Goal: Information Seeking & Learning: Compare options

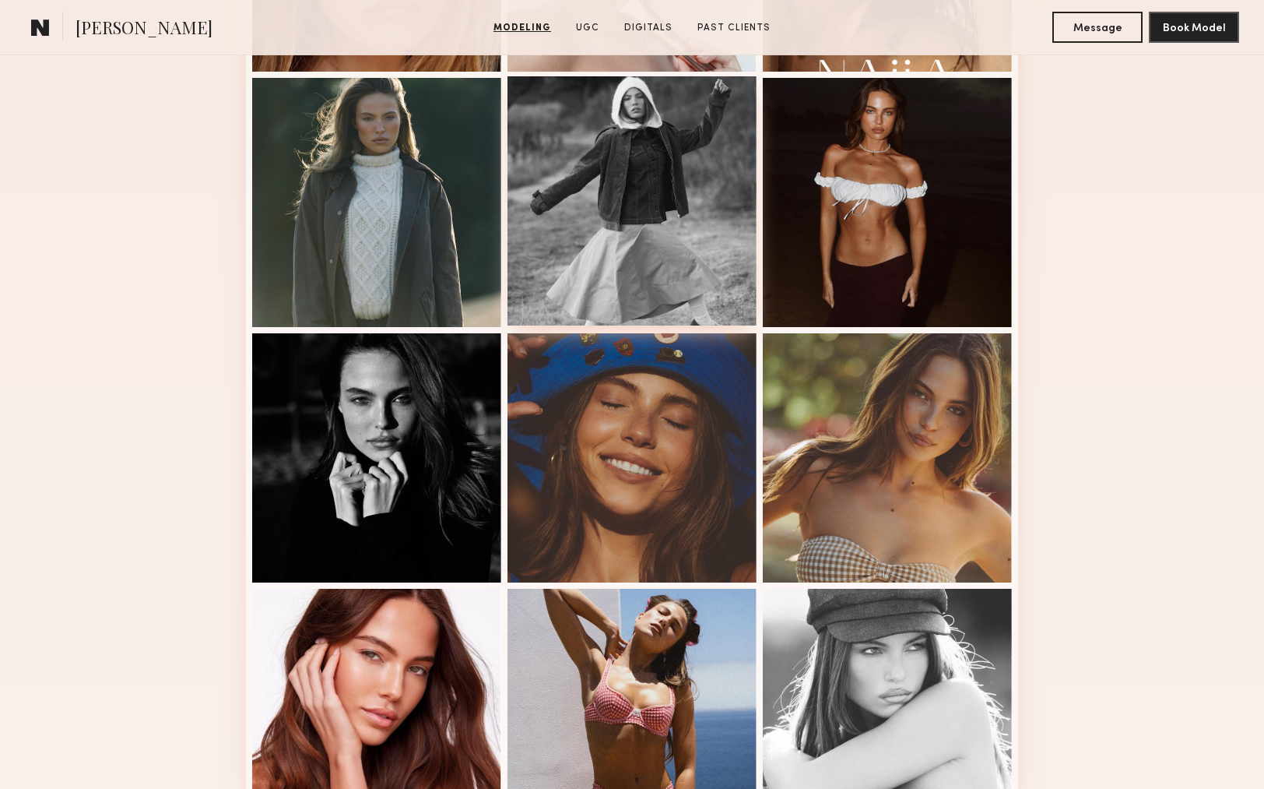
scroll to position [639, 0]
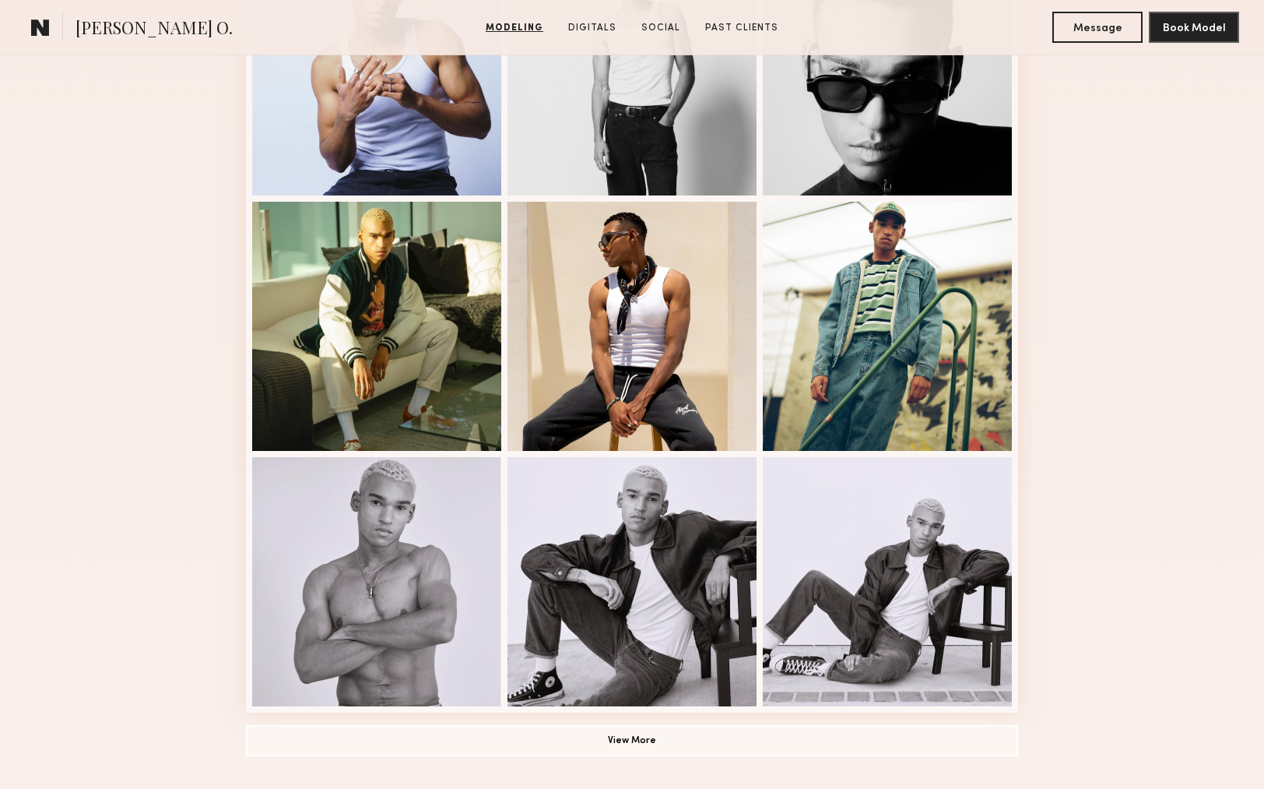
scroll to position [791, 0]
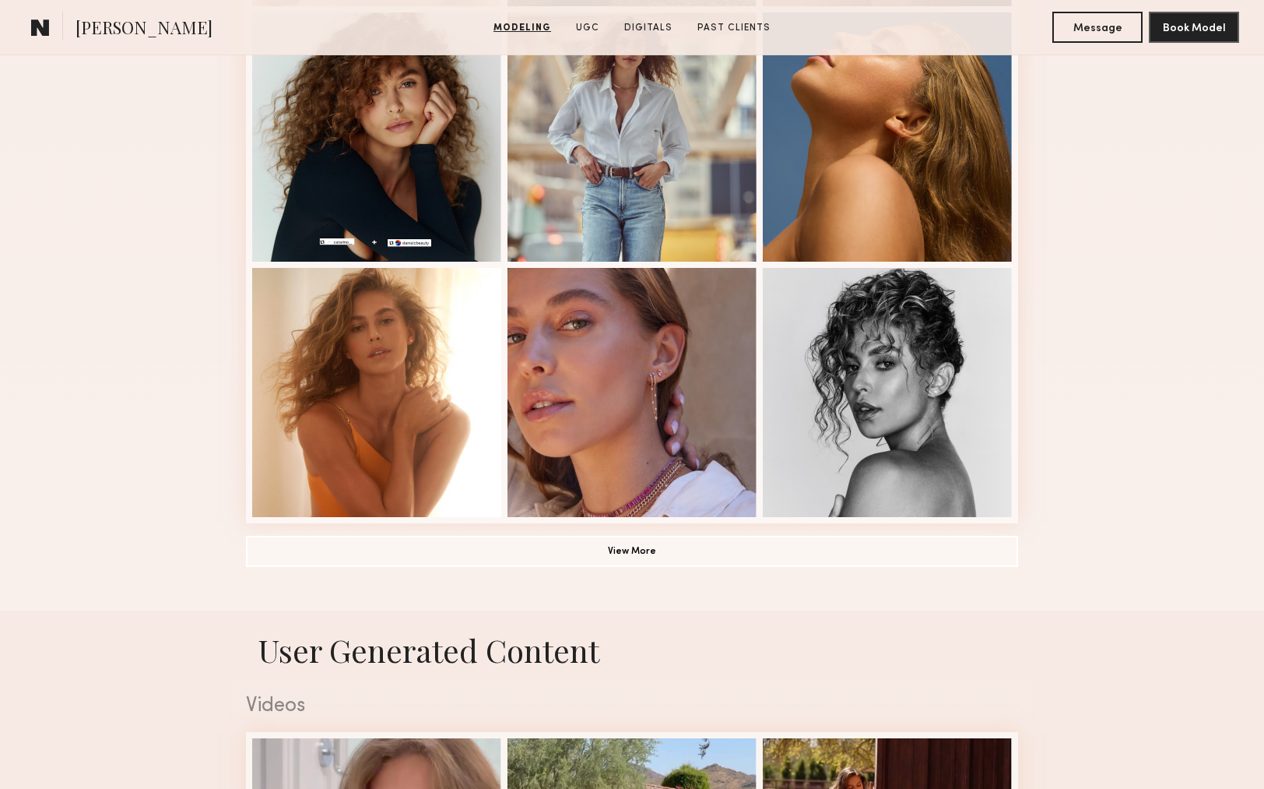
scroll to position [1028, 0]
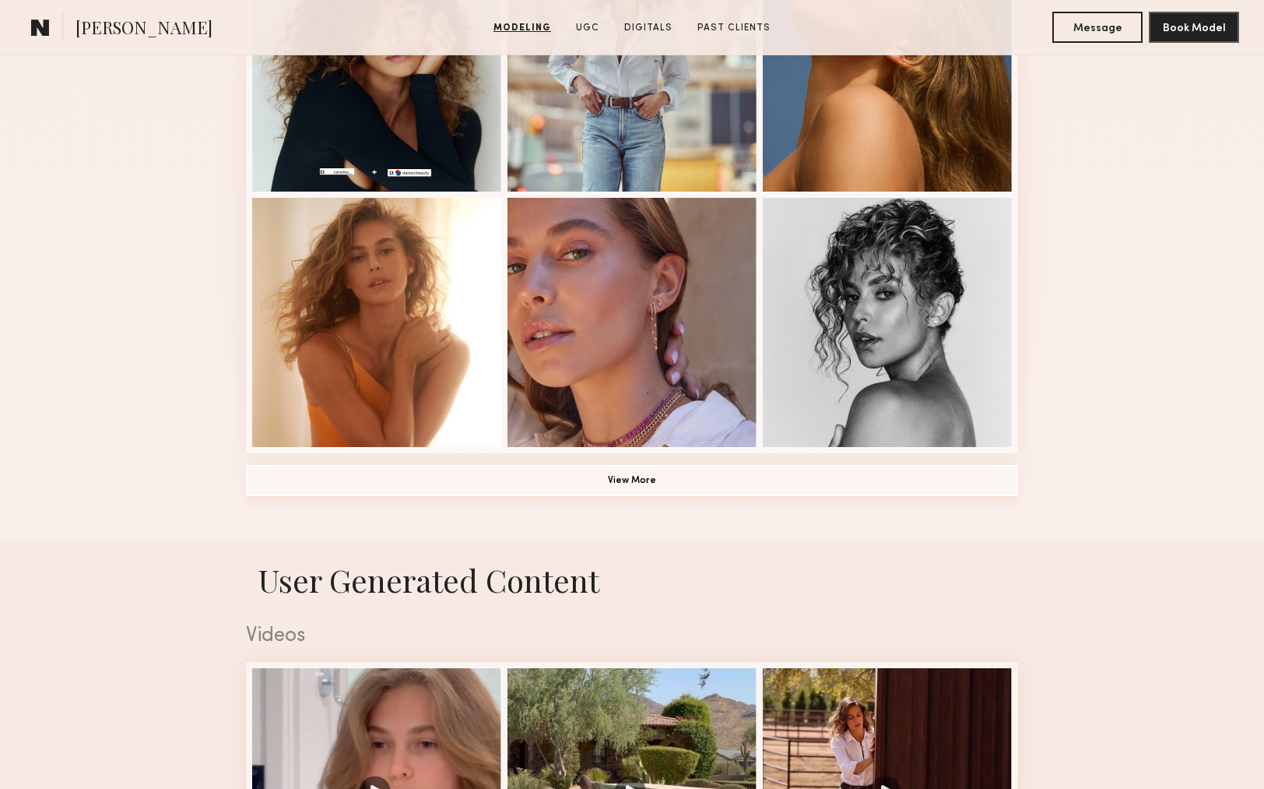
click at [669, 469] on button "View More" at bounding box center [632, 480] width 772 height 31
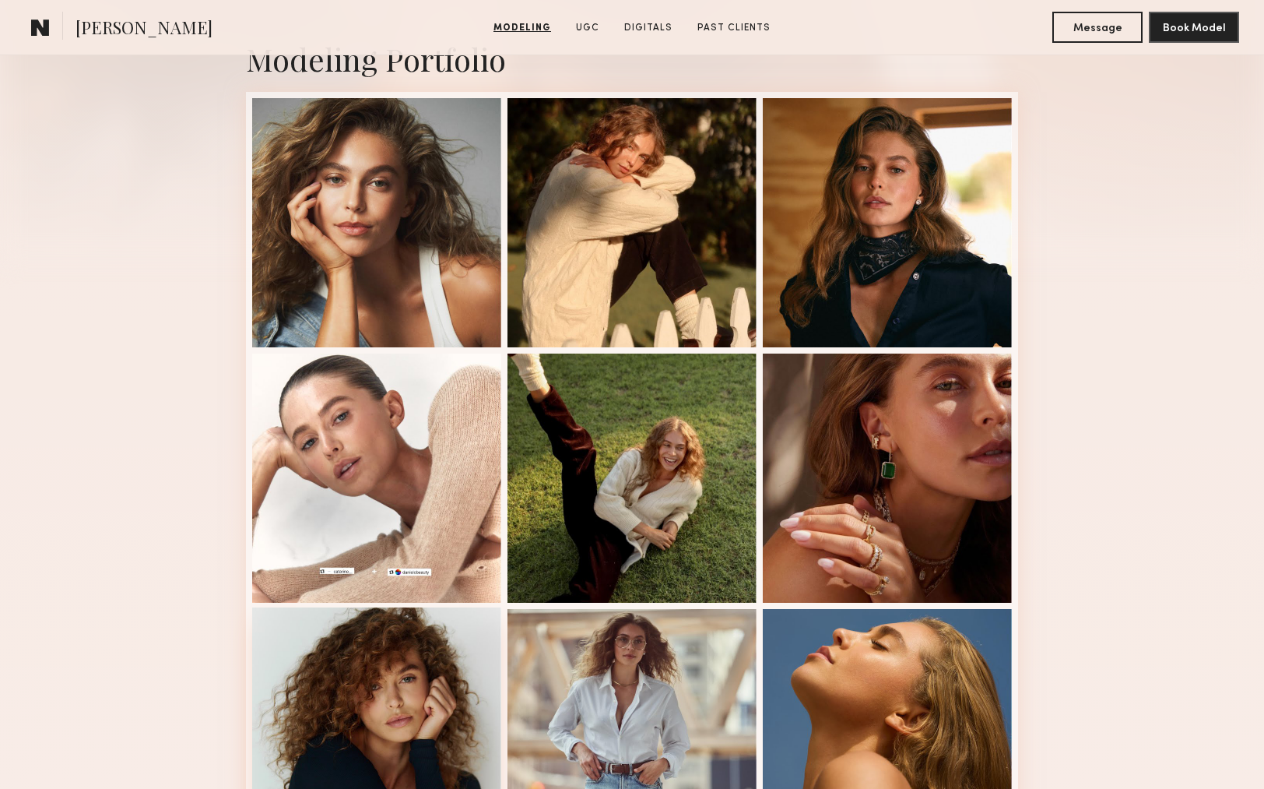
scroll to position [247, 0]
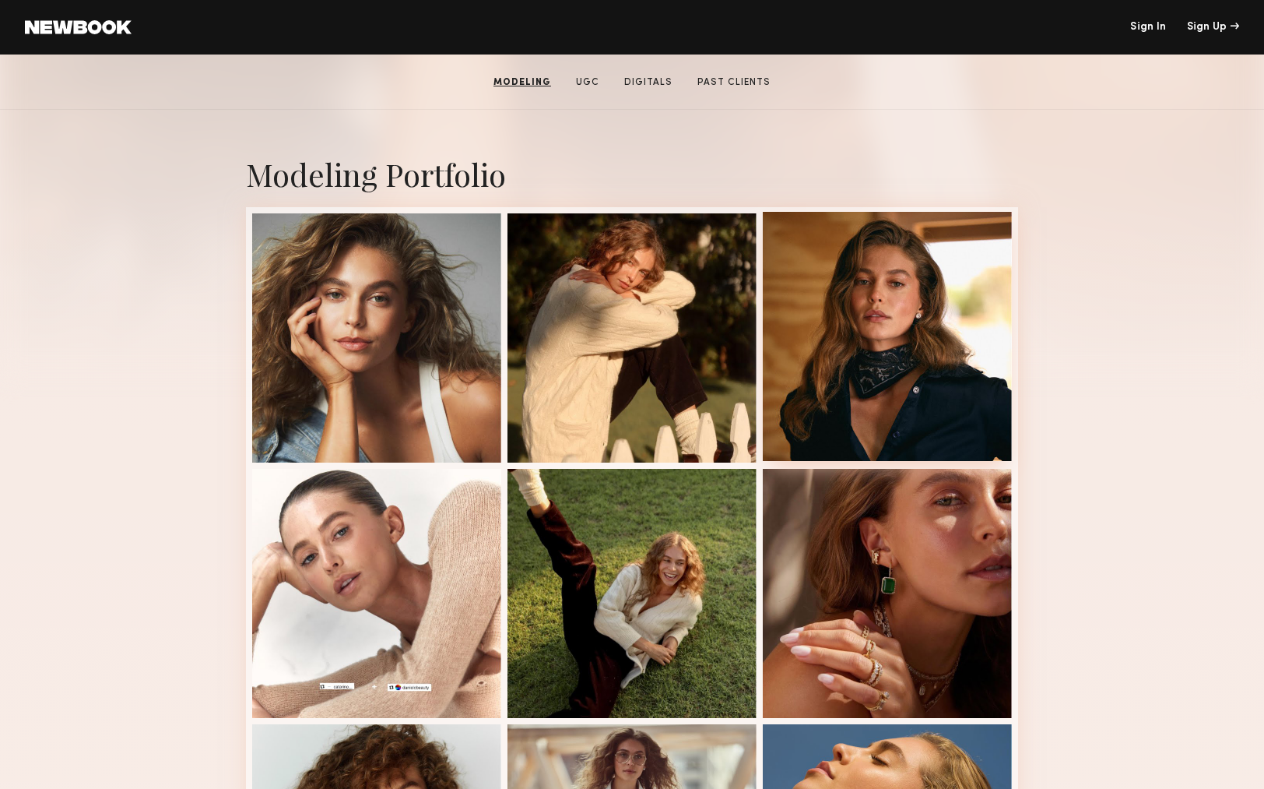
click at [876, 312] on div at bounding box center [887, 336] width 249 height 249
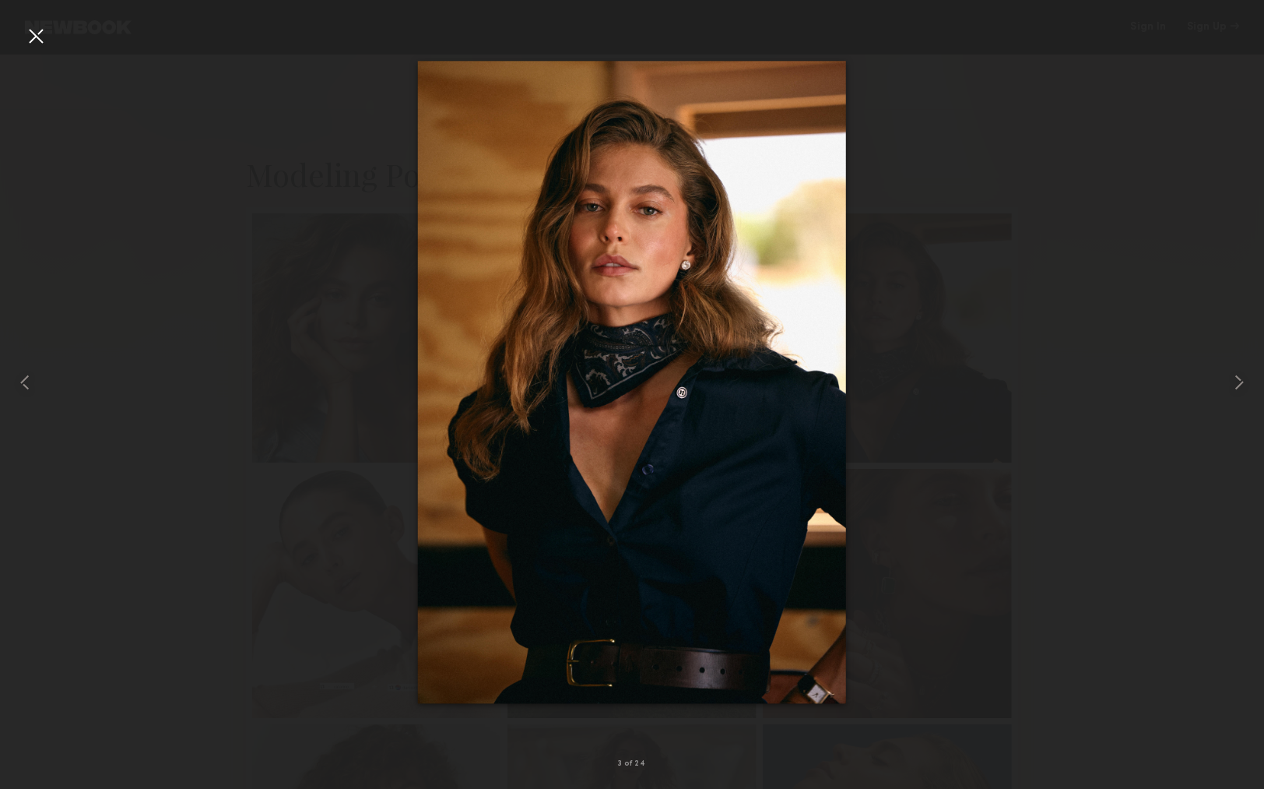
click at [995, 69] on div at bounding box center [632, 382] width 1264 height 714
click at [31, 30] on div at bounding box center [35, 35] width 25 height 25
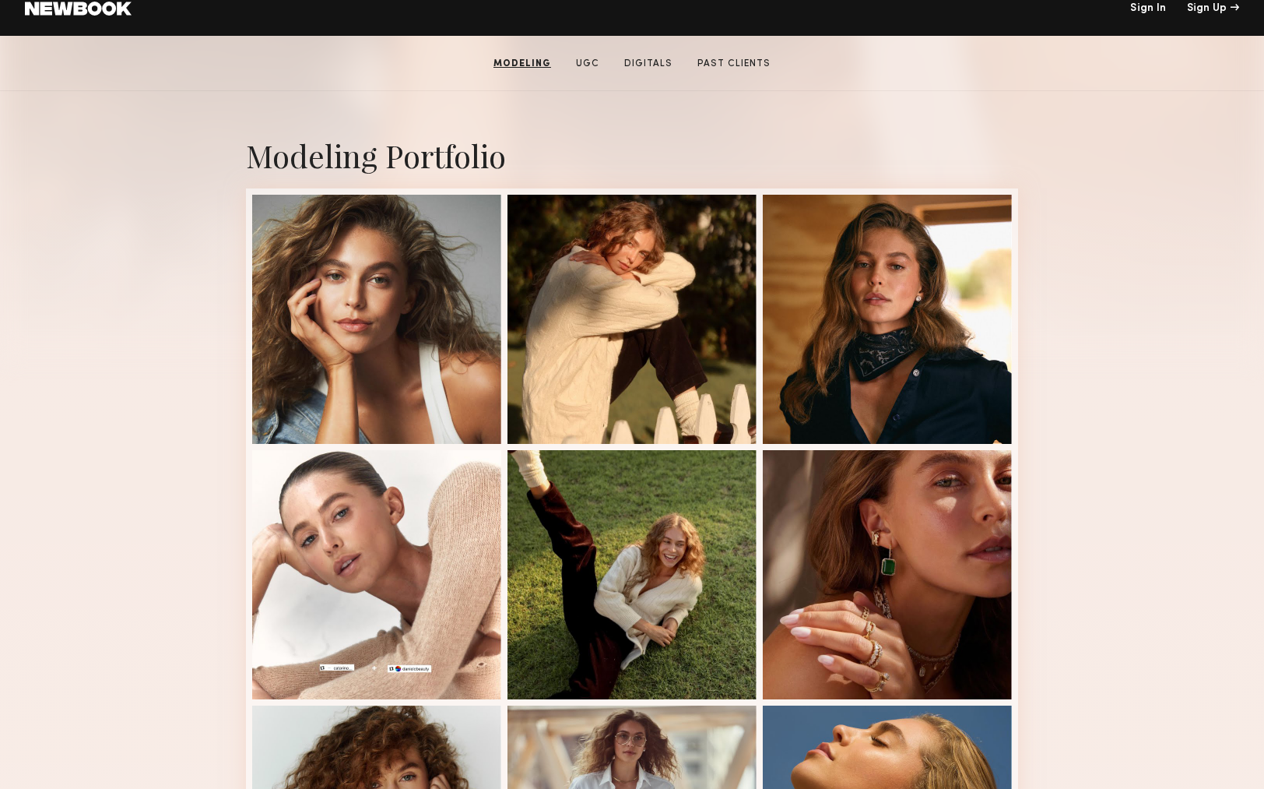
scroll to position [266, 0]
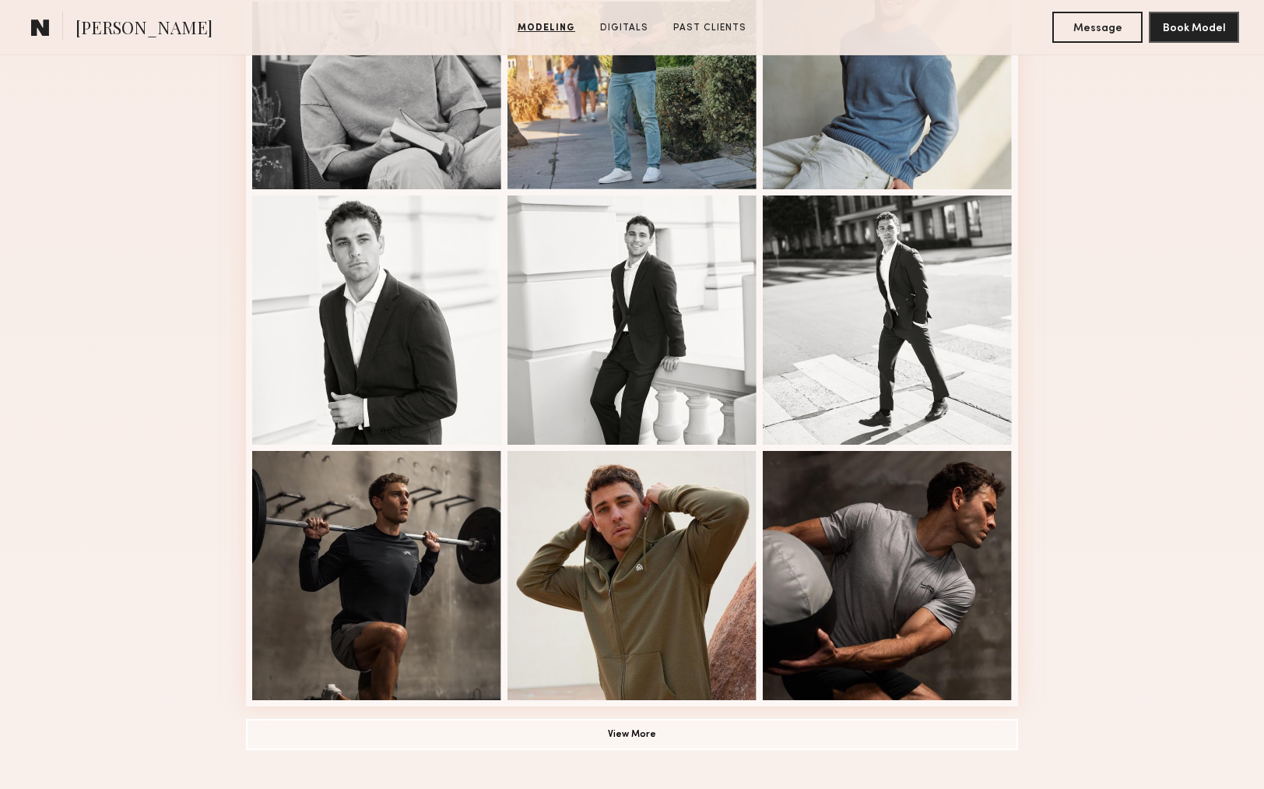
scroll to position [782, 0]
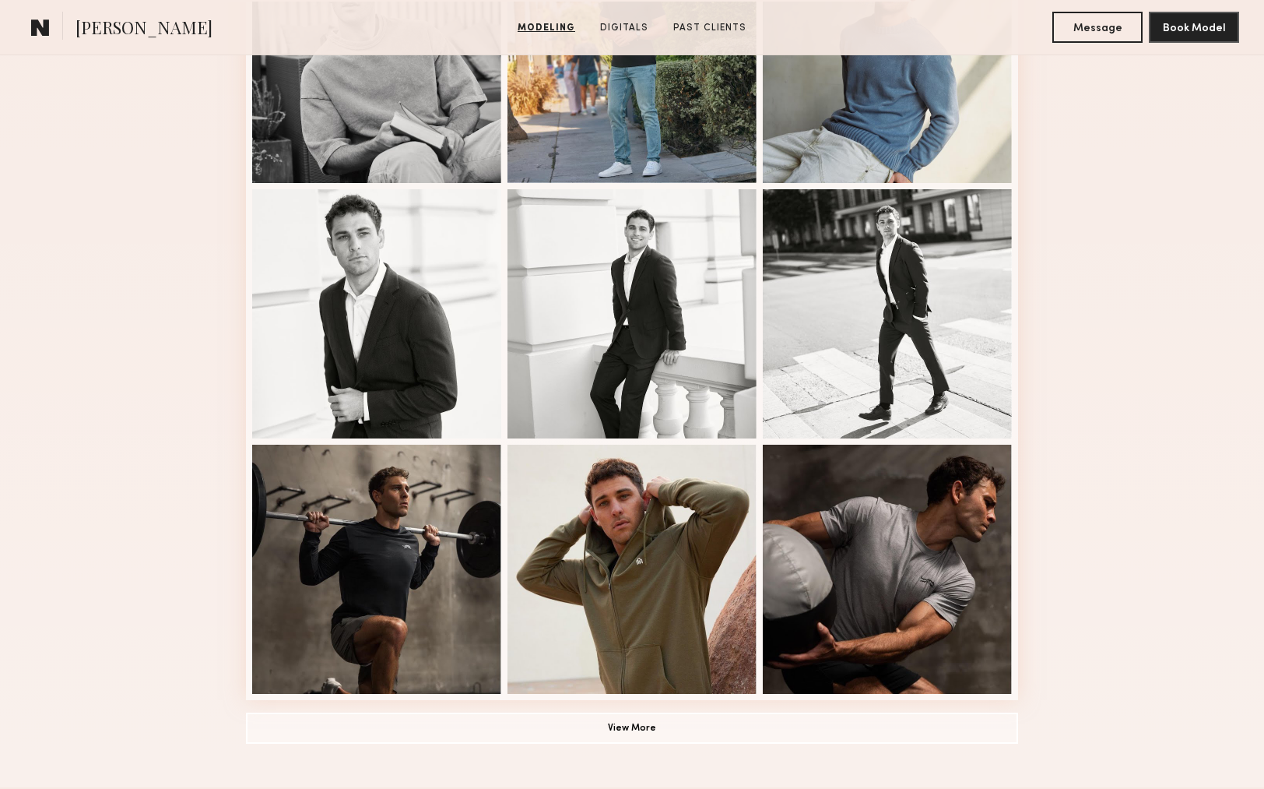
click at [603, 746] on div "Modeling Portfolio View More" at bounding box center [632, 181] width 772 height 1212
click at [634, 725] on button "View More" at bounding box center [632, 726] width 772 height 31
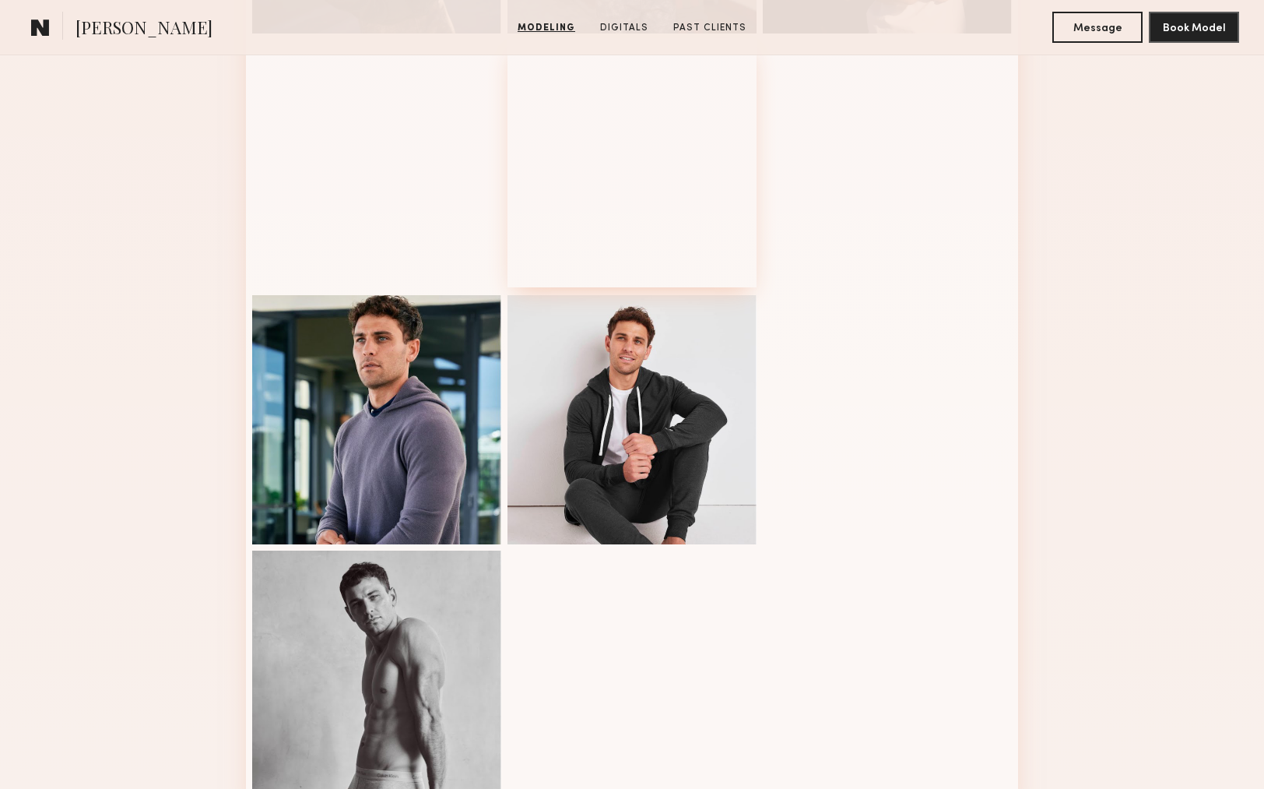
scroll to position [1702, 0]
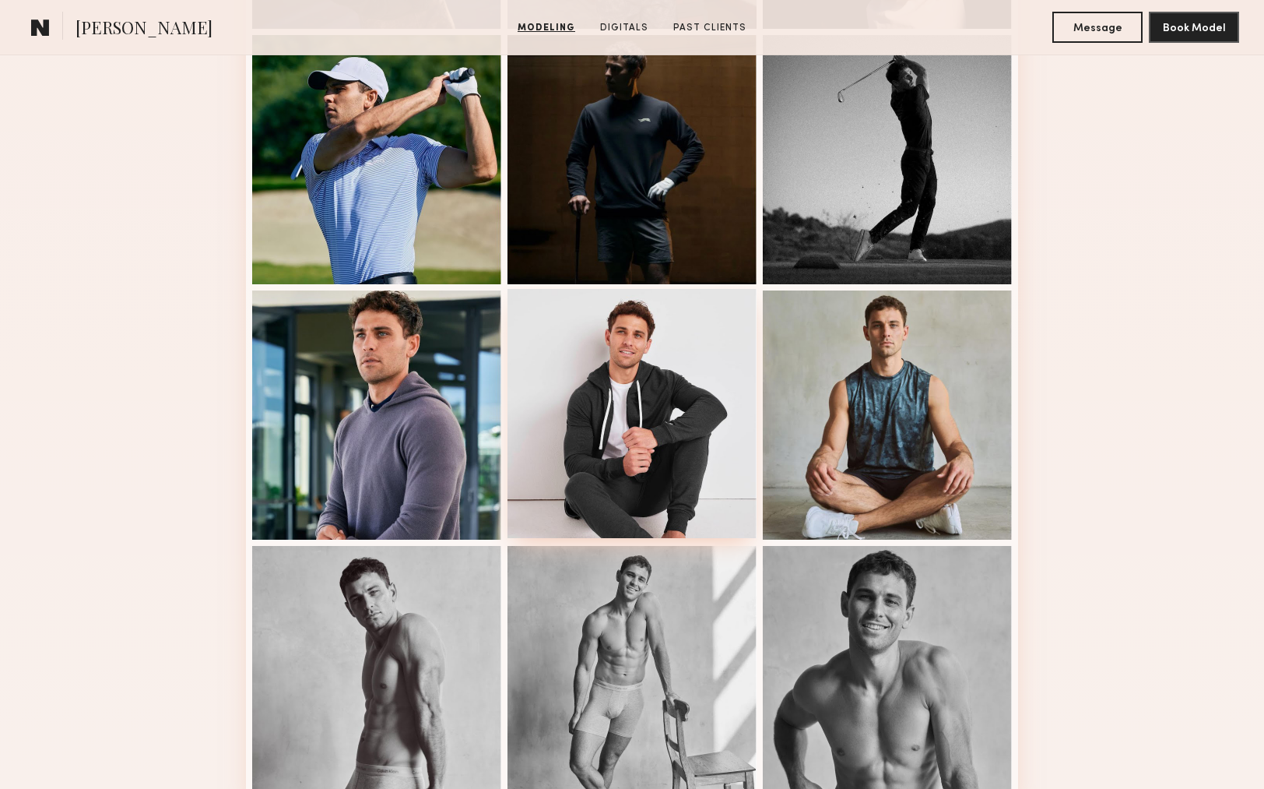
click at [615, 406] on div at bounding box center [632, 413] width 249 height 249
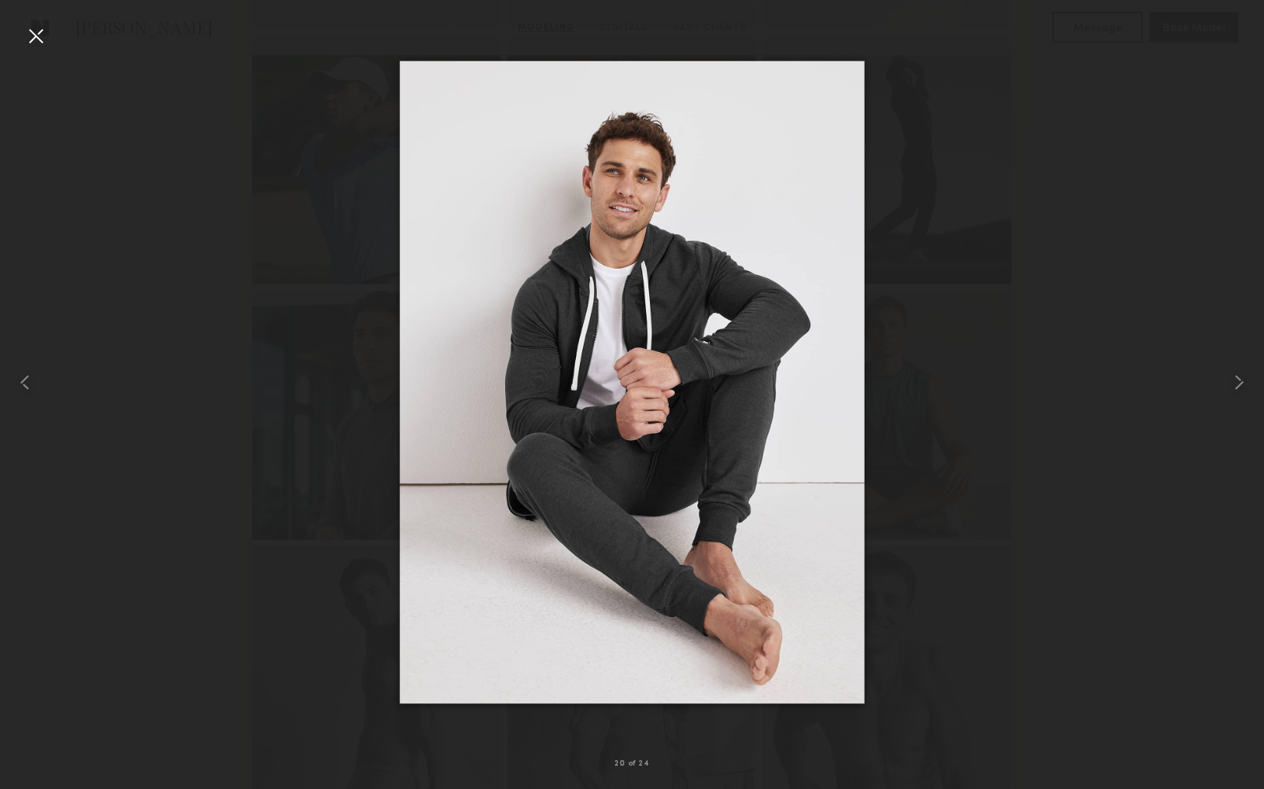
click at [926, 508] on div at bounding box center [632, 382] width 1264 height 714
click at [47, 37] on div at bounding box center [35, 35] width 25 height 25
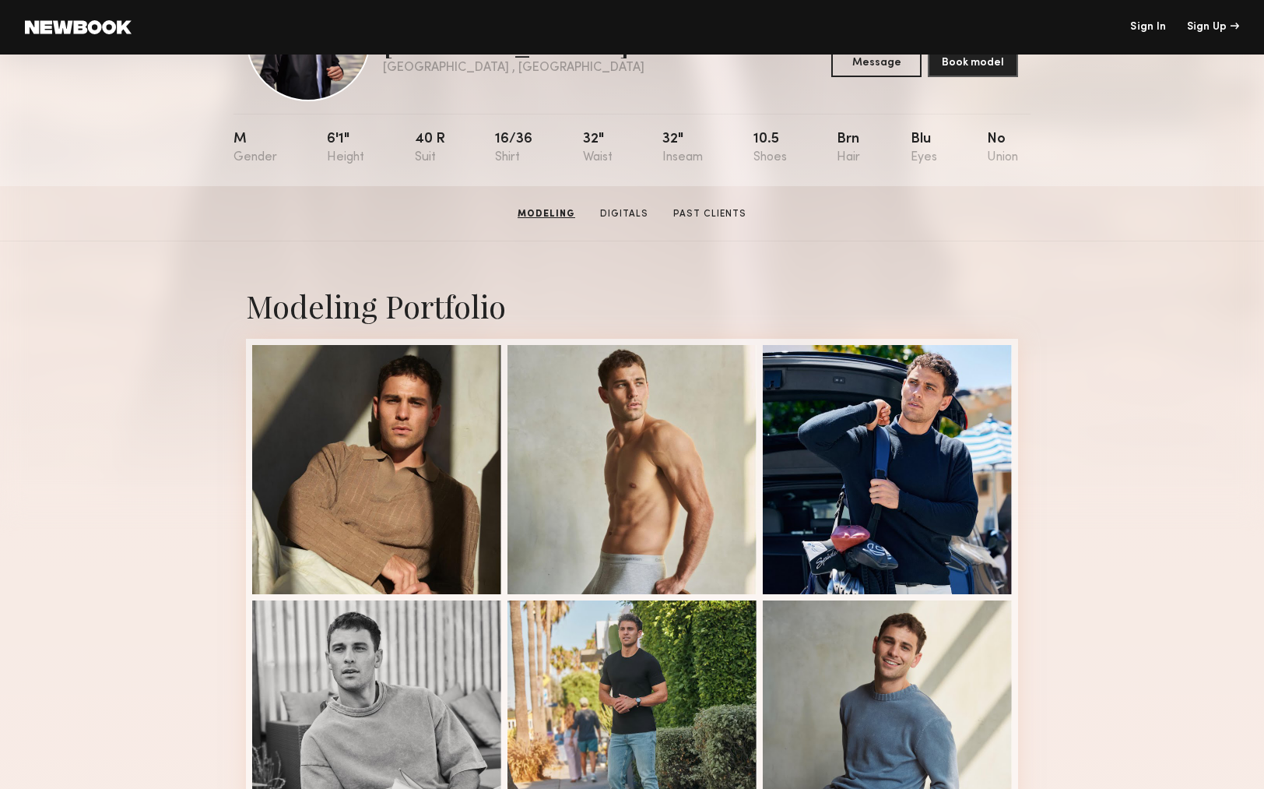
scroll to position [50, 0]
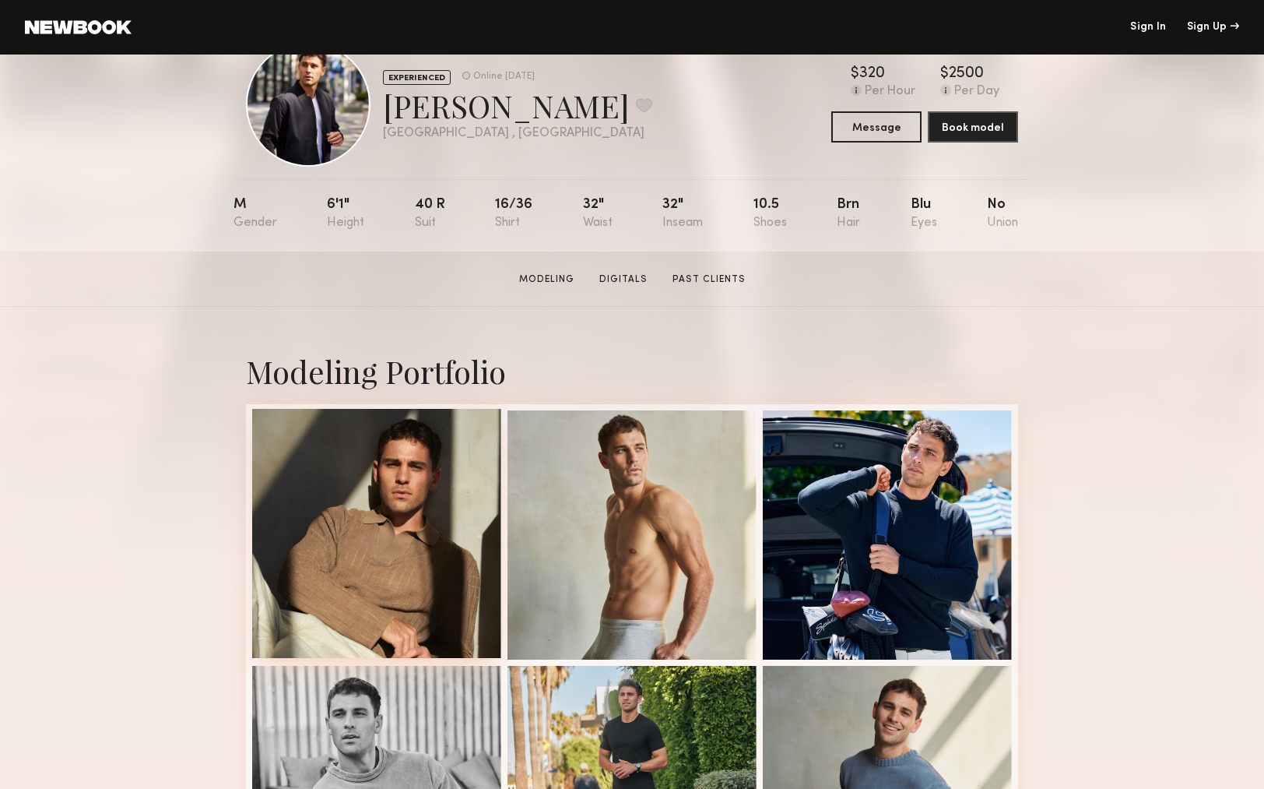
click at [398, 518] on div at bounding box center [376, 533] width 249 height 249
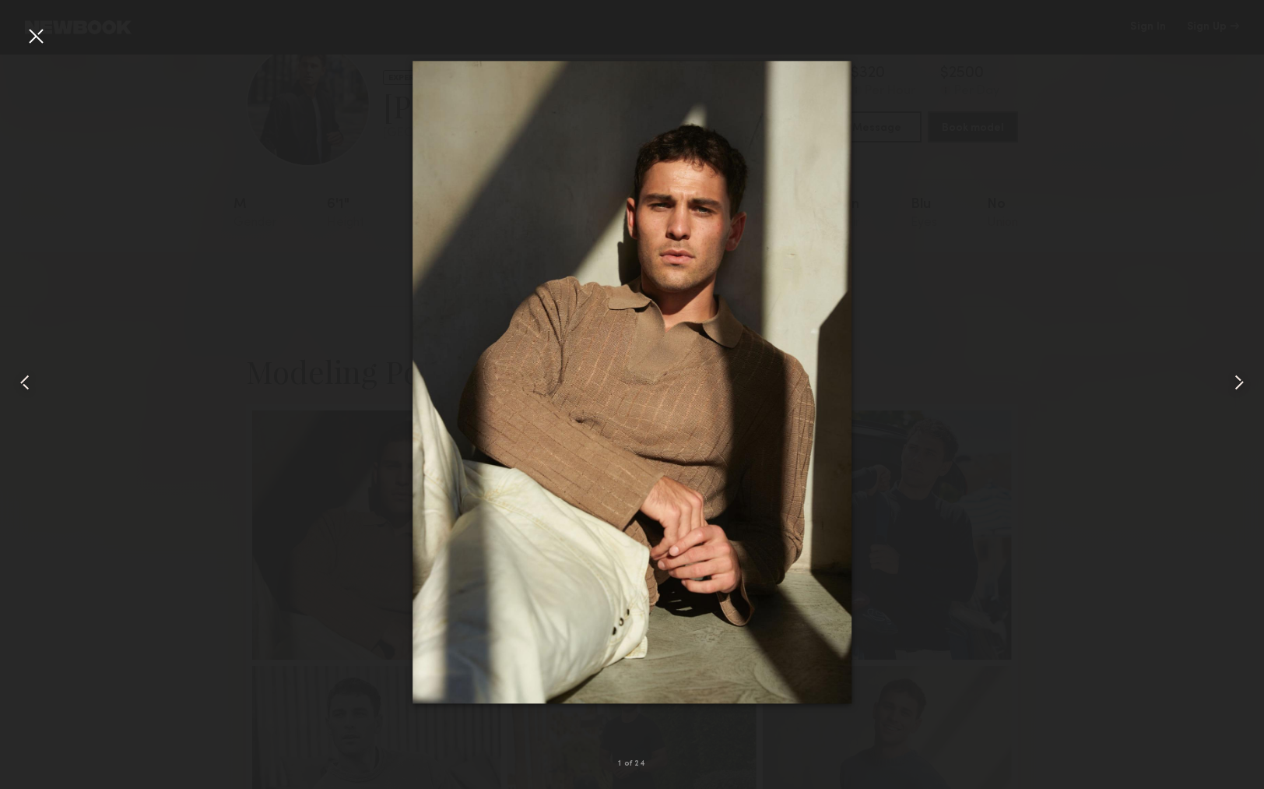
click at [18, 29] on div at bounding box center [25, 382] width 51 height 714
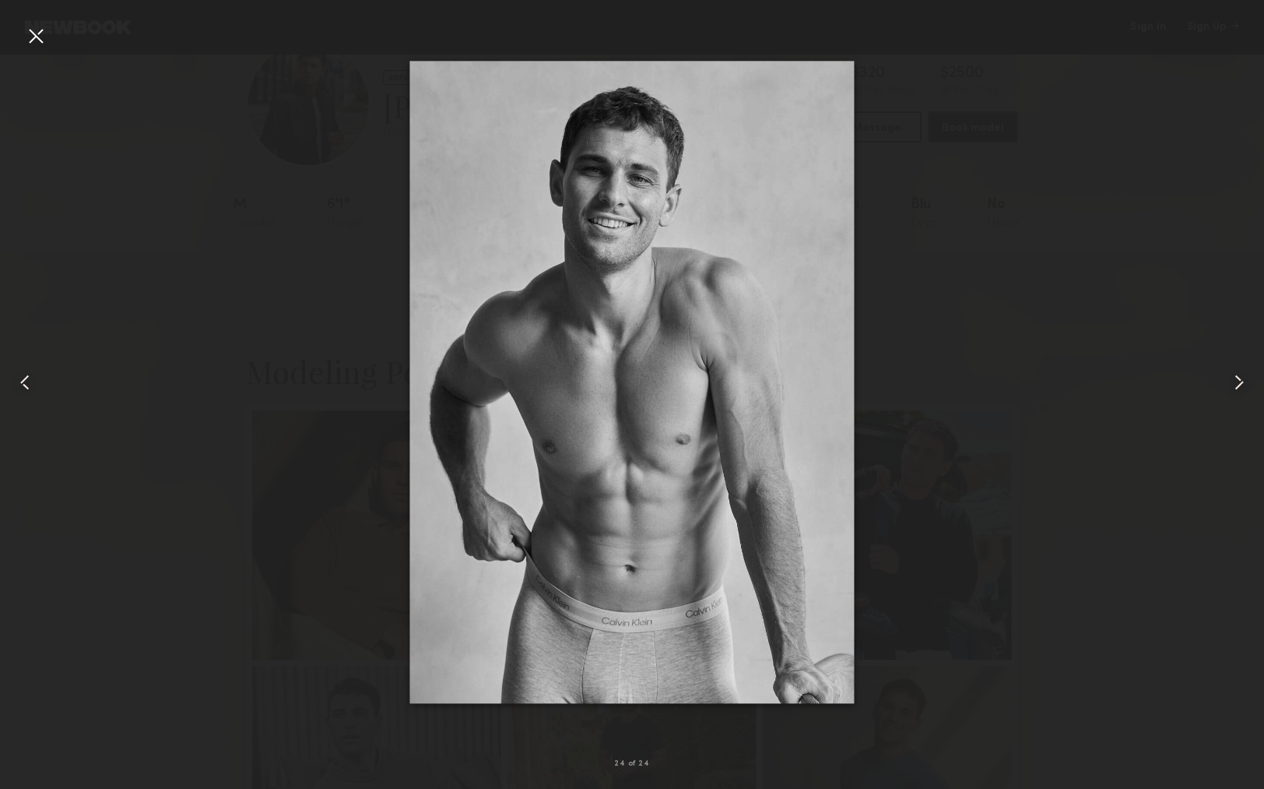
click at [1114, 241] on div at bounding box center [632, 382] width 1264 height 714
drag, startPoint x: 35, startPoint y: 38, endPoint x: 48, endPoint y: 48, distance: 16.7
click at [36, 38] on div at bounding box center [35, 35] width 25 height 25
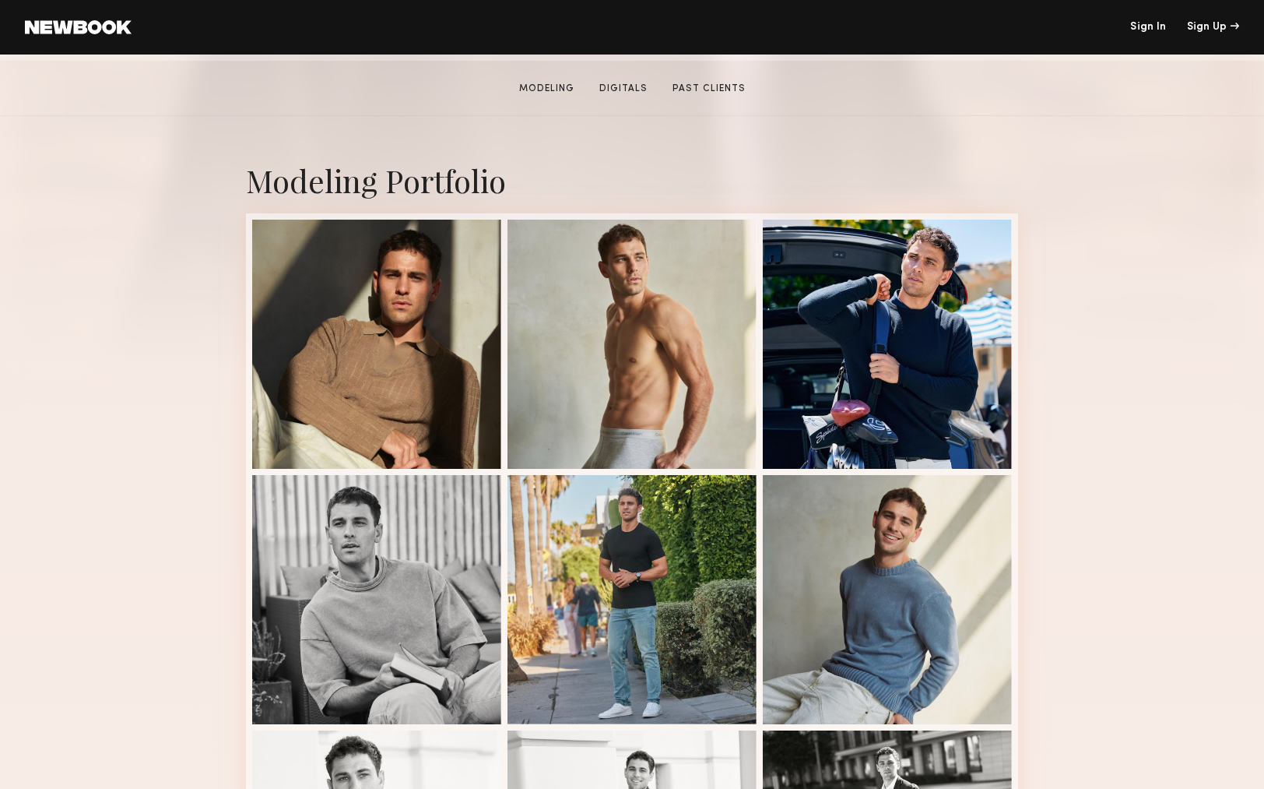
scroll to position [245, 0]
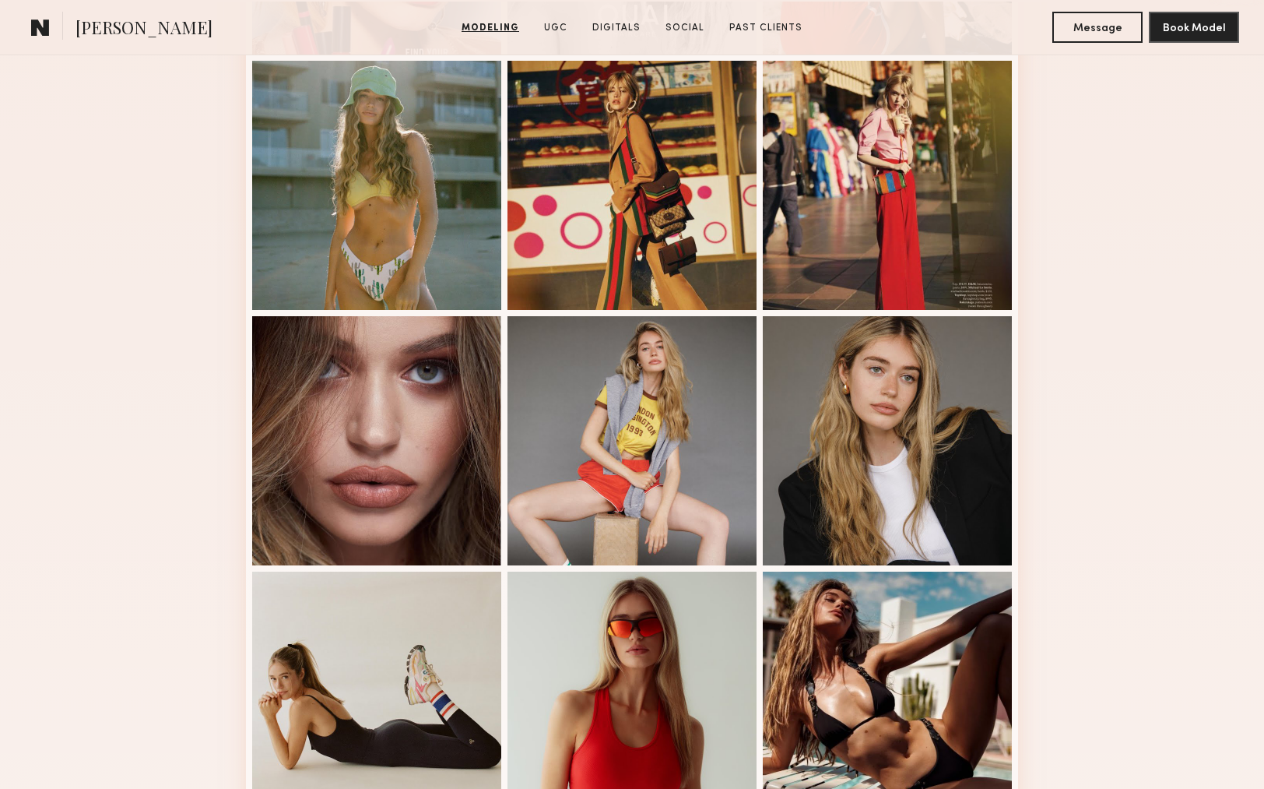
scroll to position [726, 0]
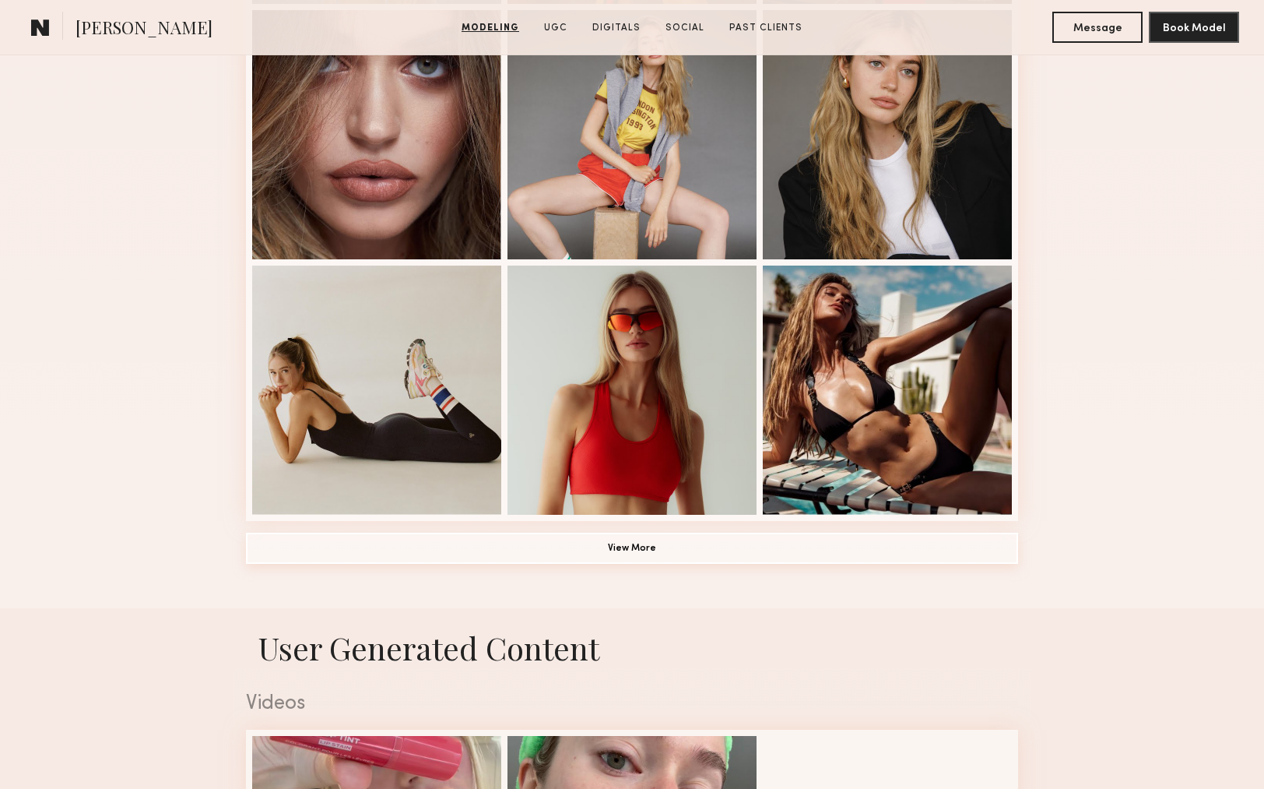
click at [731, 550] on button "View More" at bounding box center [632, 547] width 772 height 31
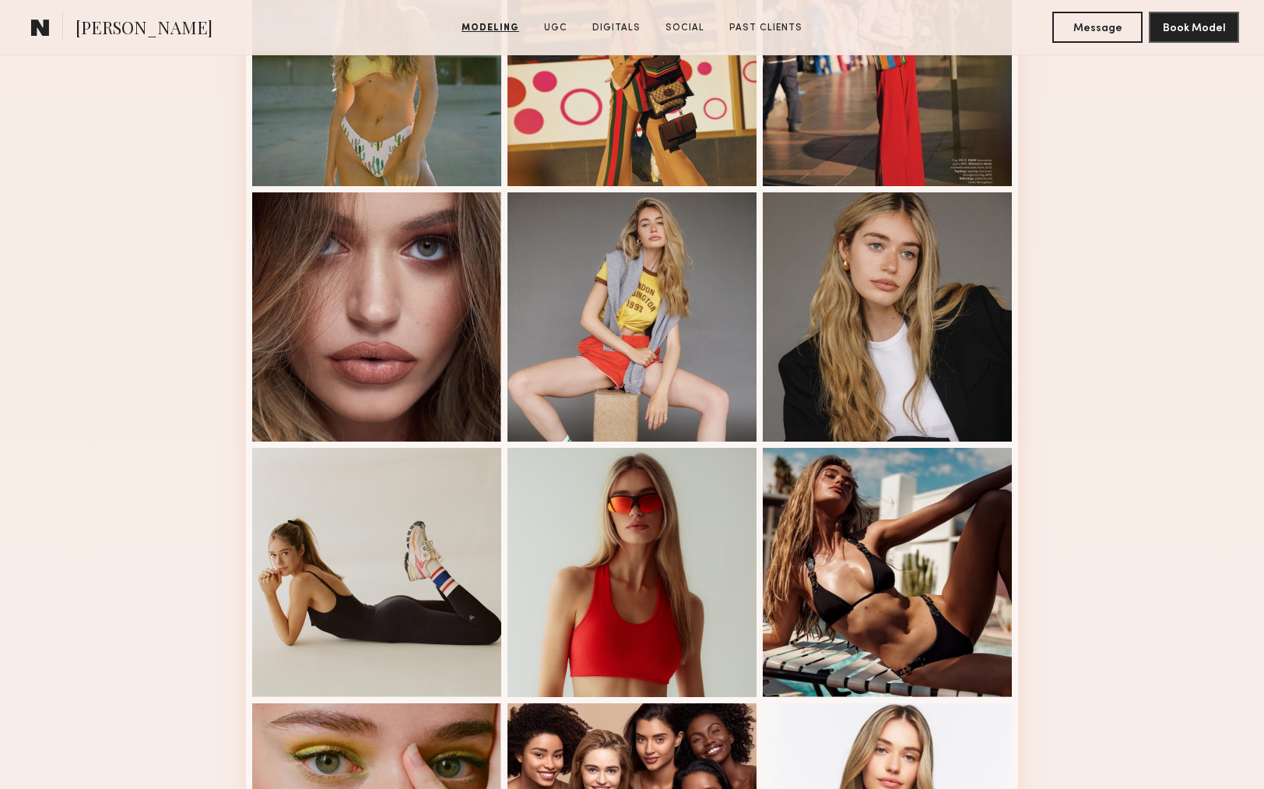
scroll to position [777, 0]
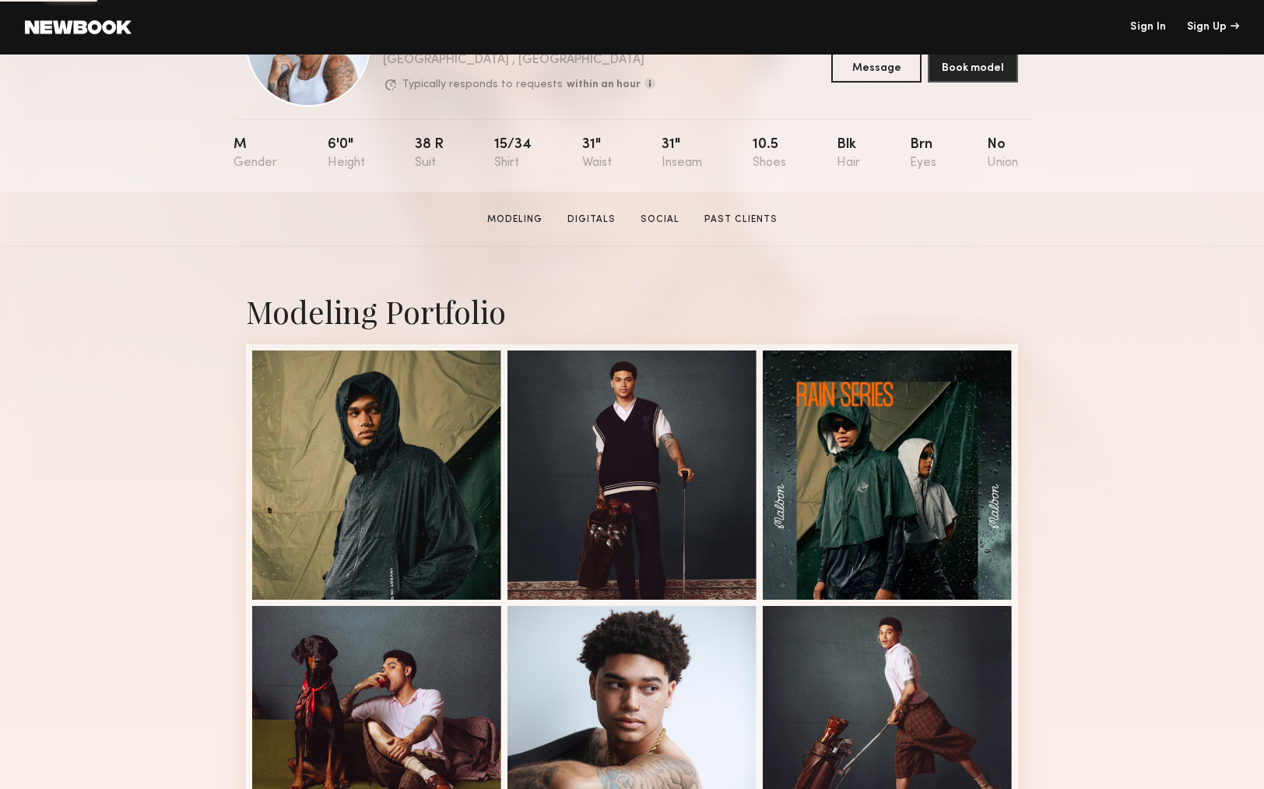
scroll to position [264, 0]
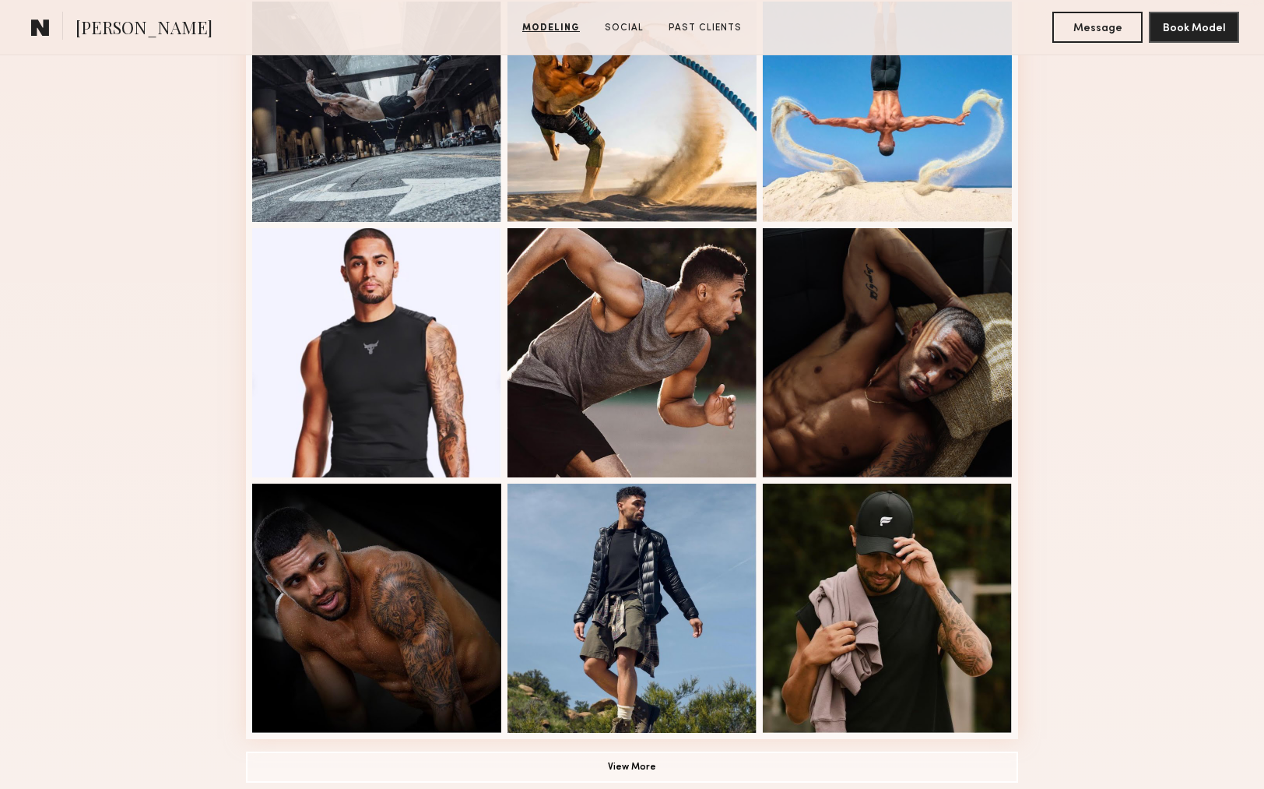
scroll to position [839, 0]
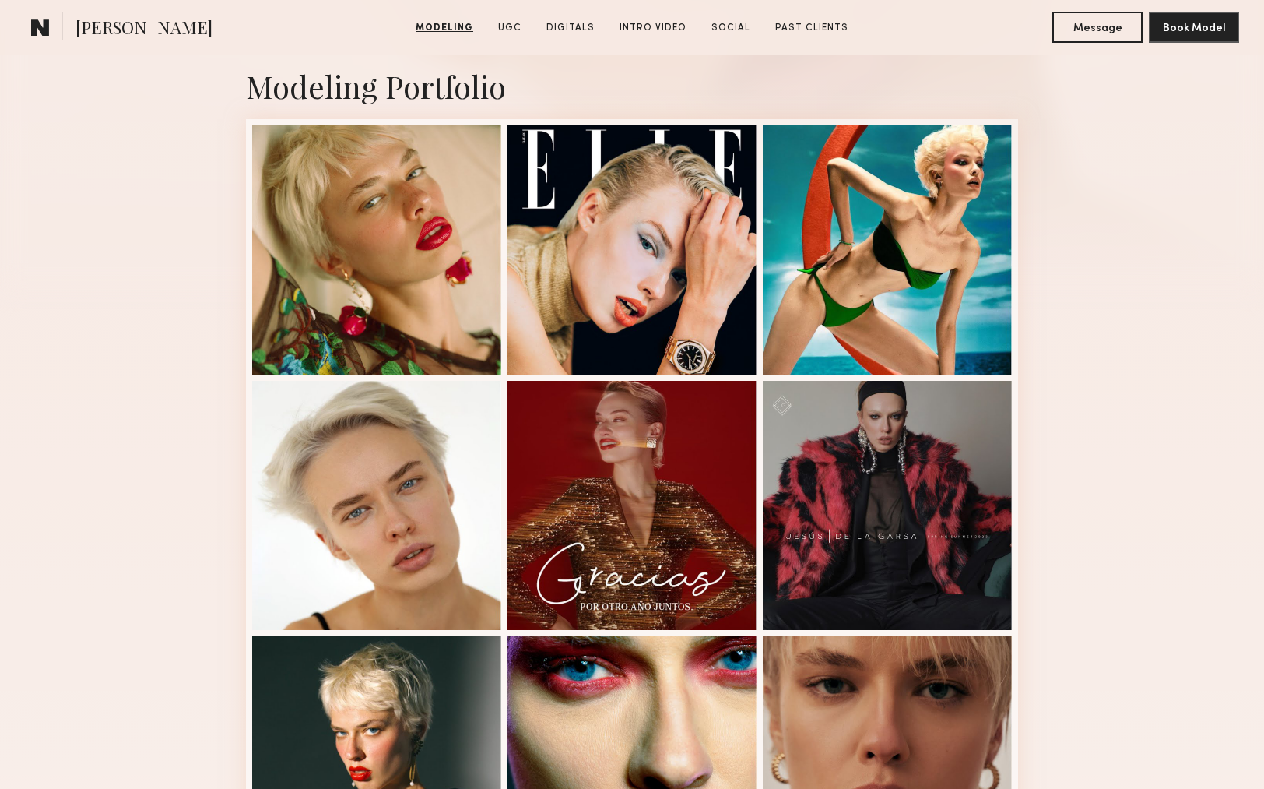
scroll to position [305, 0]
